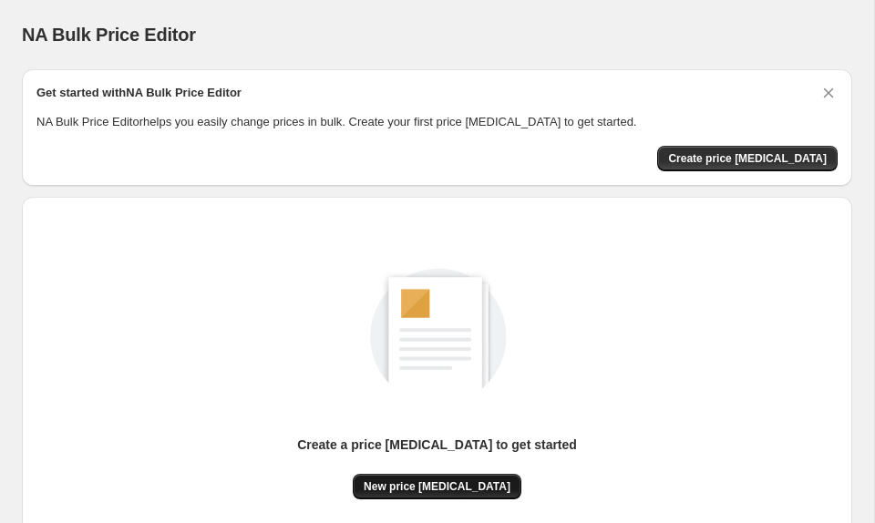
click at [448, 476] on button "New price [MEDICAL_DATA]" at bounding box center [437, 487] width 169 height 26
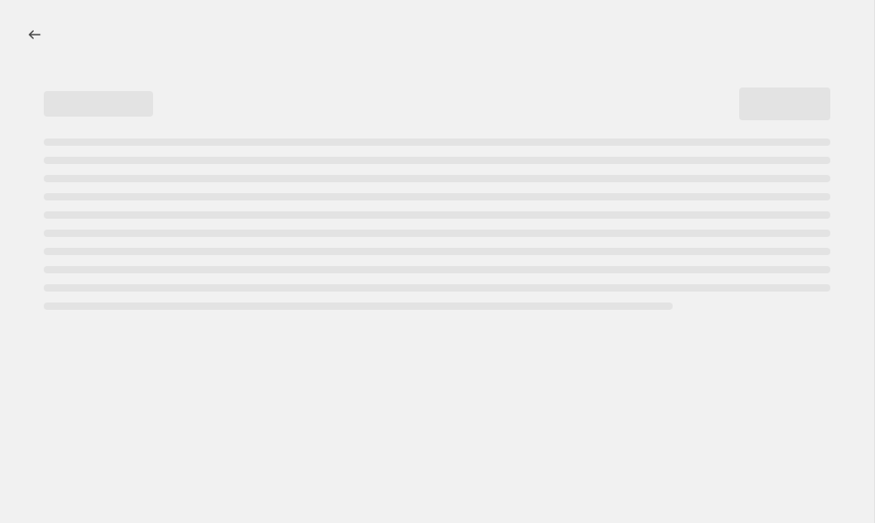
select select "percentage"
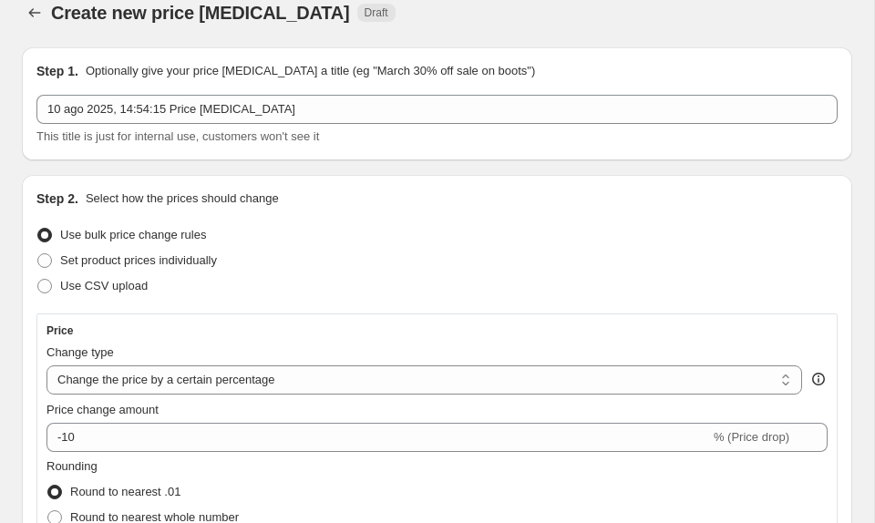
scroll to position [24, 0]
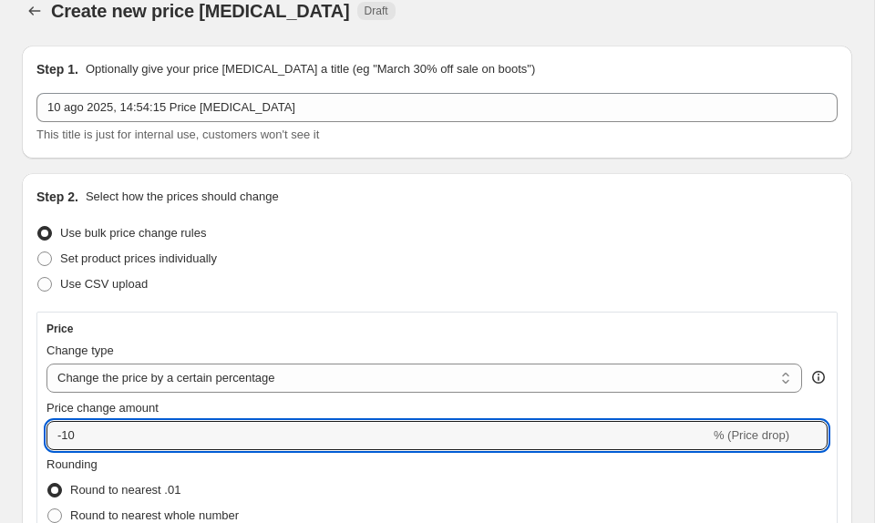
click at [391, 431] on input "-10" at bounding box center [378, 435] width 664 height 29
type input "-1"
type input "-30"
click at [699, 279] on div "Use CSV upload" at bounding box center [436, 285] width 801 height 26
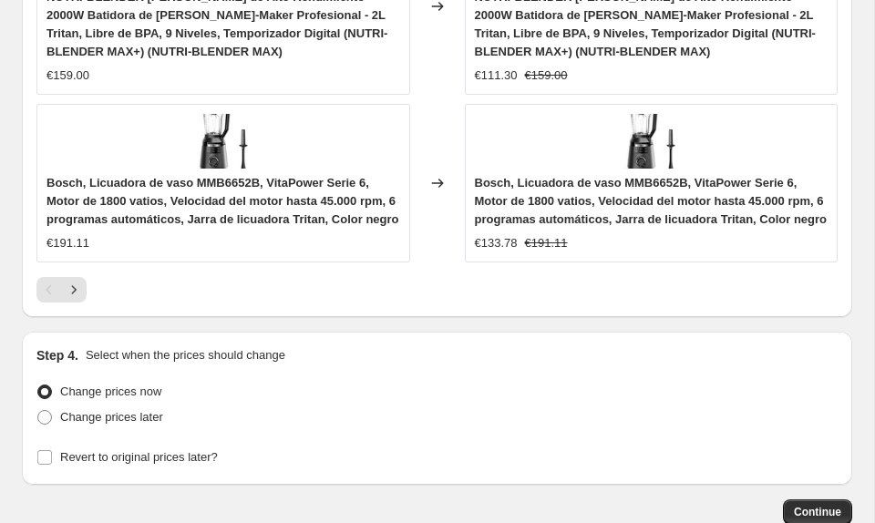
scroll to position [2035, 0]
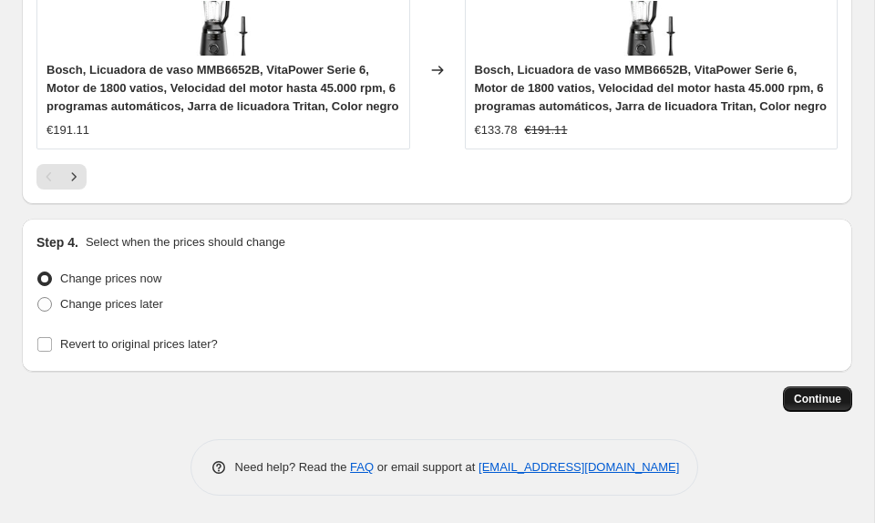
click at [802, 405] on span "Continue" at bounding box center [817, 399] width 47 height 15
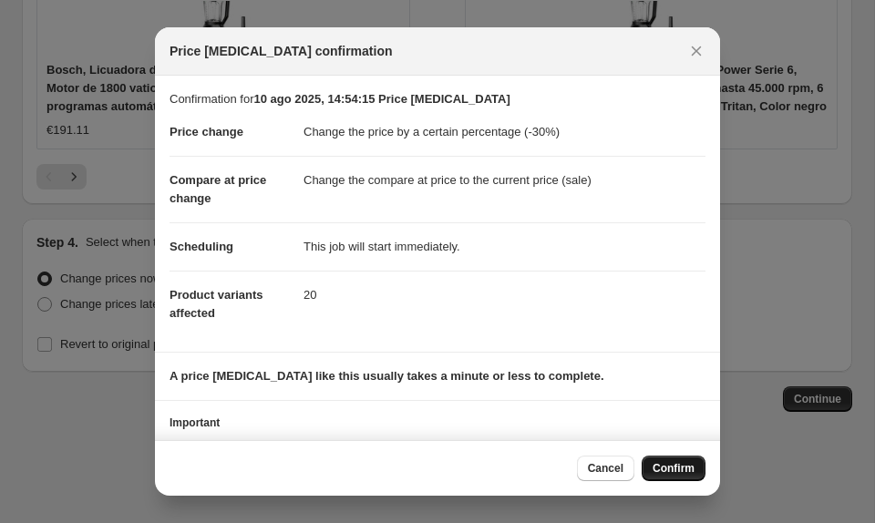
click at [656, 469] on span "Confirm" at bounding box center [674, 468] width 42 height 15
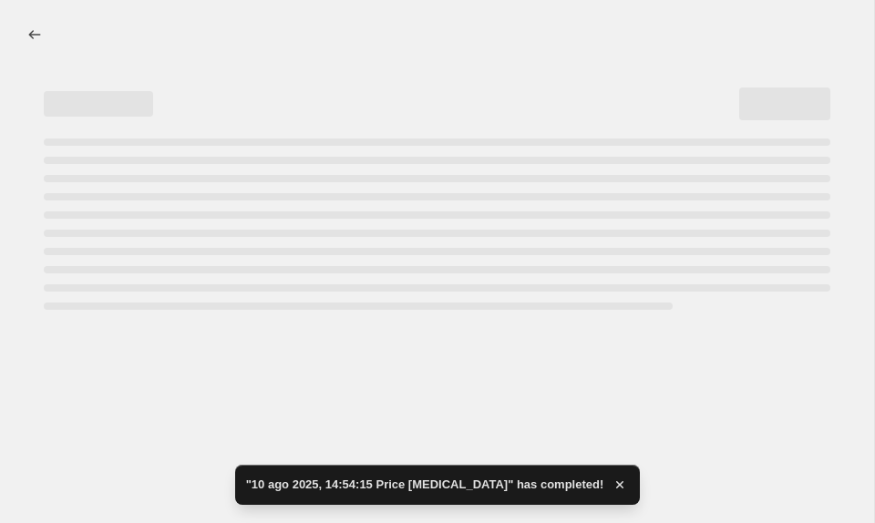
select select "percentage"
